Goal: Book appointment/travel/reservation

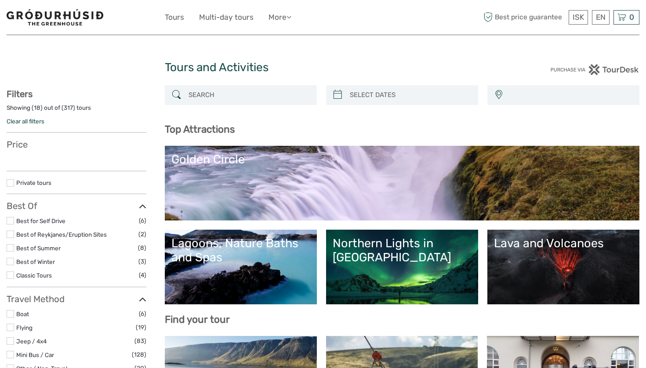
select select
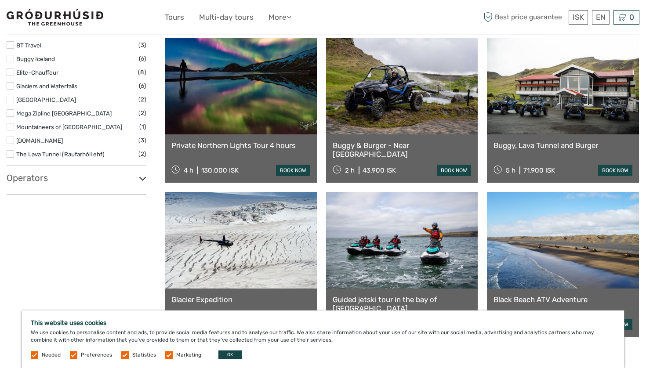
scroll to position [919, 0]
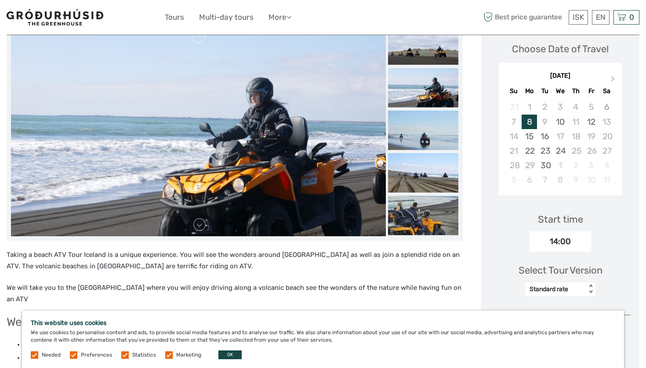
scroll to position [129, 0]
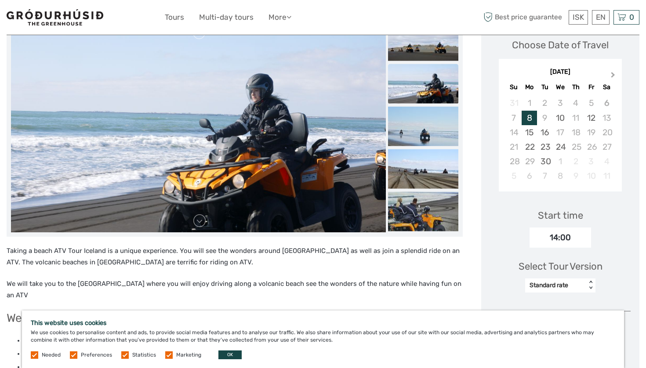
click at [613, 77] on button "Next Month" at bounding box center [614, 77] width 14 height 14
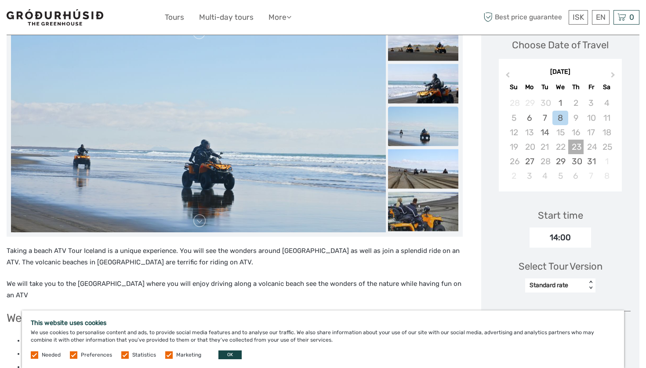
click at [572, 145] on div "23" at bounding box center [575, 147] width 15 height 15
click at [532, 162] on div "27" at bounding box center [529, 161] width 15 height 15
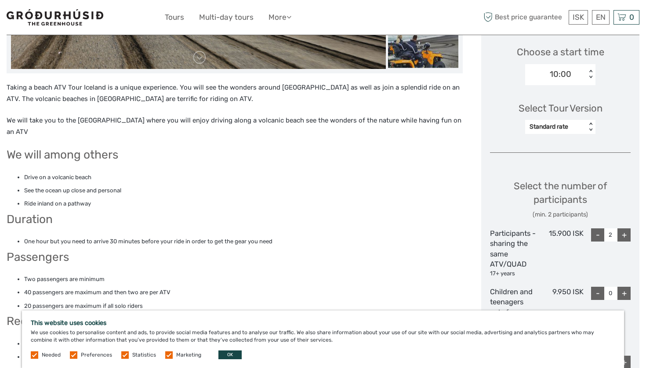
scroll to position [293, 0]
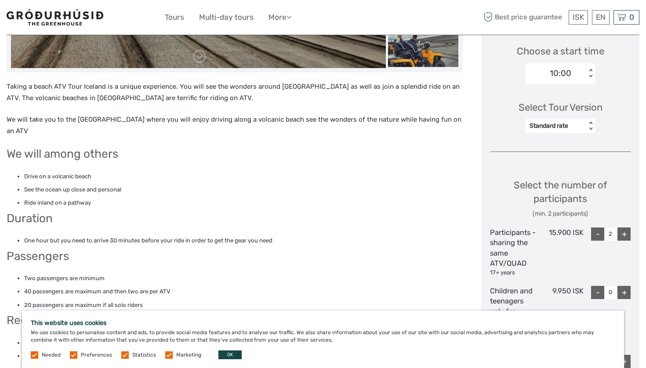
click at [535, 125] on div "Standard rate" at bounding box center [556, 126] width 52 height 9
click at [539, 164] on div "Single rider (1 hr. ATV)" at bounding box center [561, 168] width 62 height 24
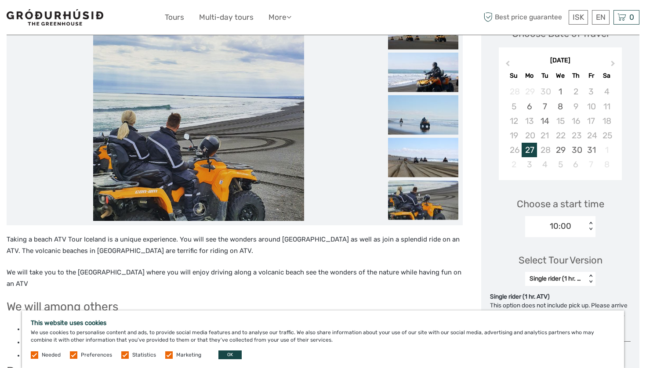
scroll to position [139, 0]
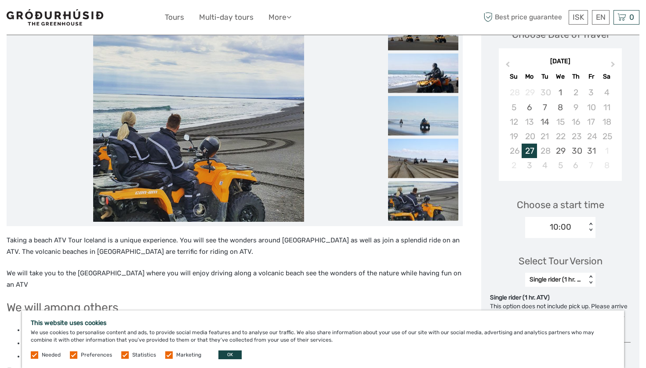
click at [555, 276] on div "Single rider (1 hr. ATV)" at bounding box center [556, 280] width 52 height 9
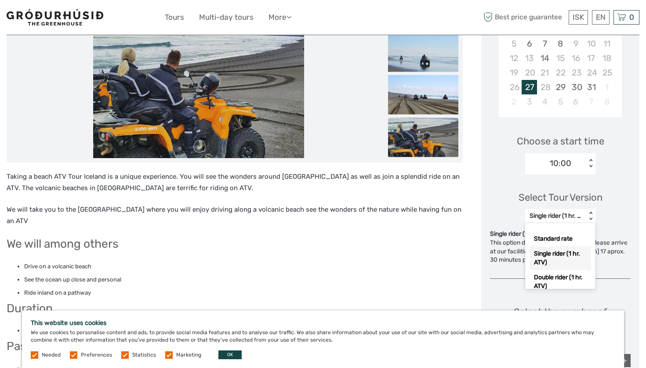
scroll to position [205, 0]
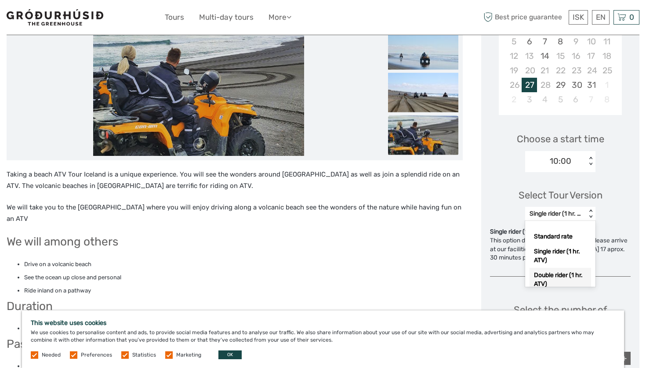
click at [555, 276] on div "Double rider (1 hr. ATV)" at bounding box center [561, 280] width 62 height 24
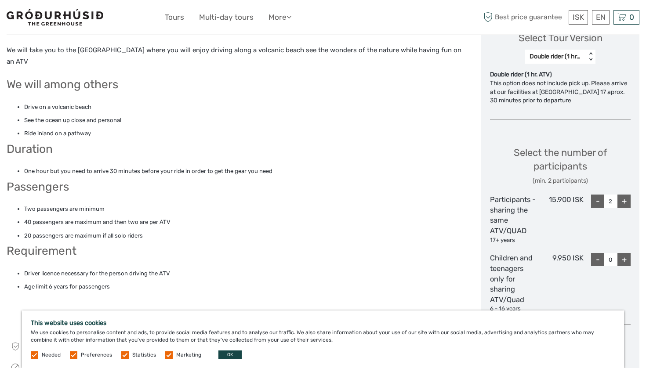
scroll to position [369, 0]
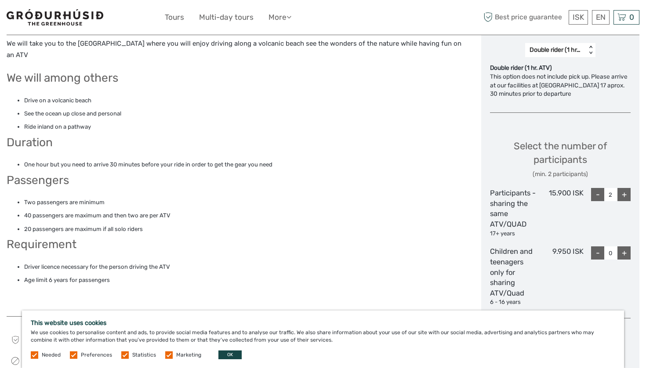
click at [597, 193] on div "-" at bounding box center [597, 194] width 13 height 13
type input "1"
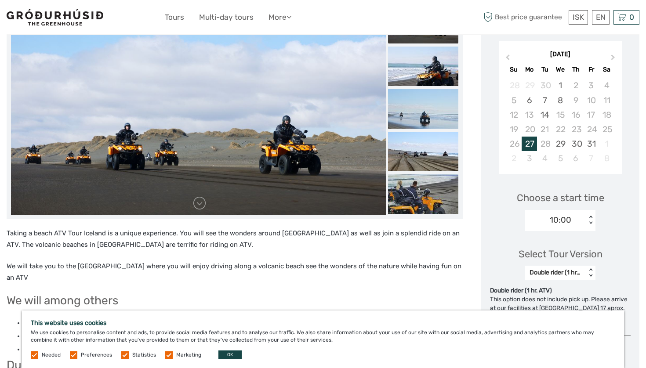
scroll to position [127, 0]
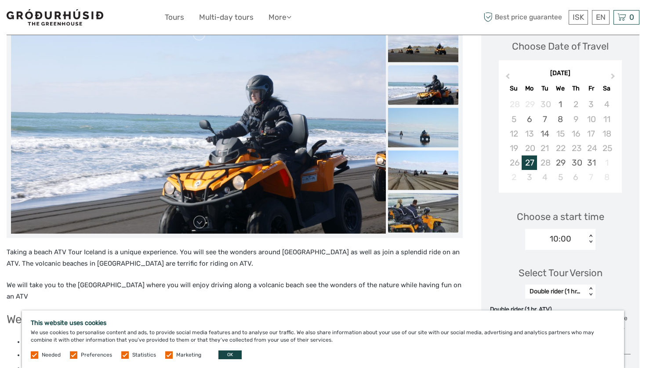
click at [431, 210] on img at bounding box center [423, 213] width 70 height 40
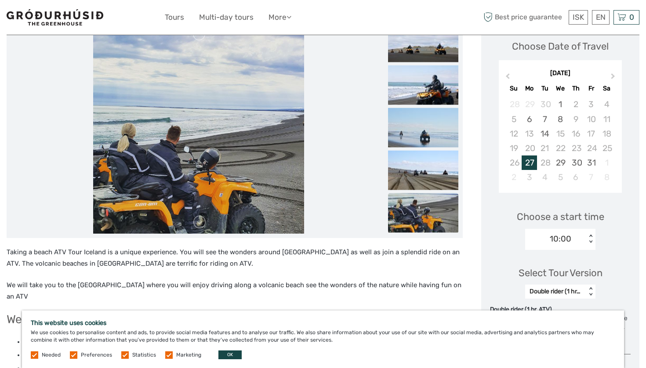
click at [431, 210] on img at bounding box center [423, 213] width 70 height 40
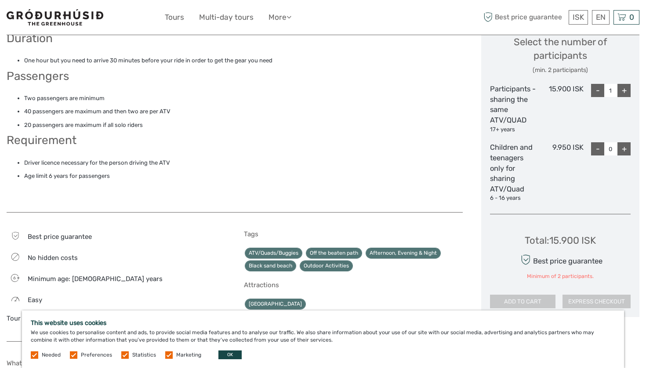
scroll to position [477, 0]
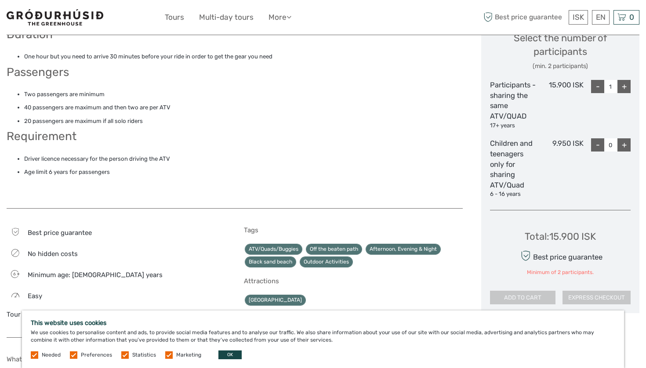
click at [118, 154] on li "Driver licence necessary for the person driving the ATV" at bounding box center [243, 159] width 439 height 10
click at [114, 167] on li "Age limit 6 years for passengers" at bounding box center [243, 172] width 439 height 10
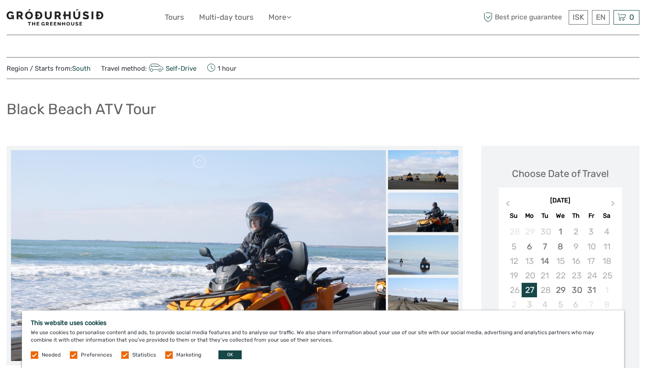
scroll to position [0, 0]
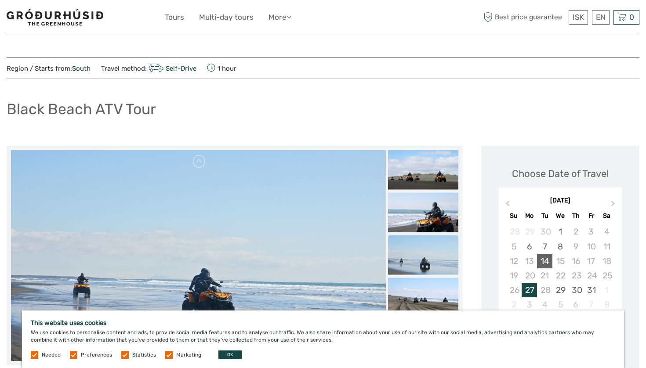
click at [548, 261] on div "14" at bounding box center [544, 261] width 15 height 15
